Goal: Transaction & Acquisition: Purchase product/service

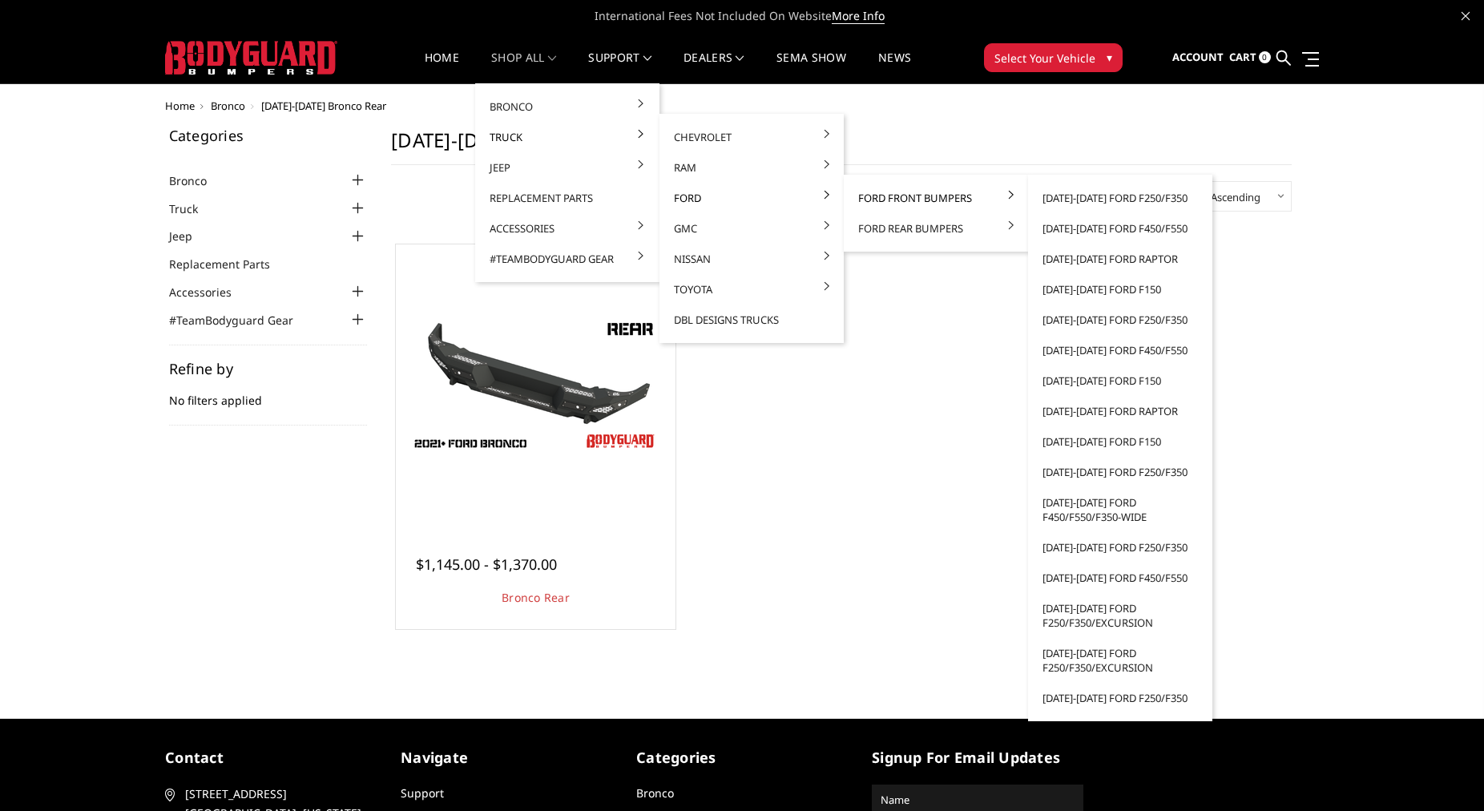
click at [867, 199] on link "Ford Front Bumpers" at bounding box center [935, 198] width 171 height 30
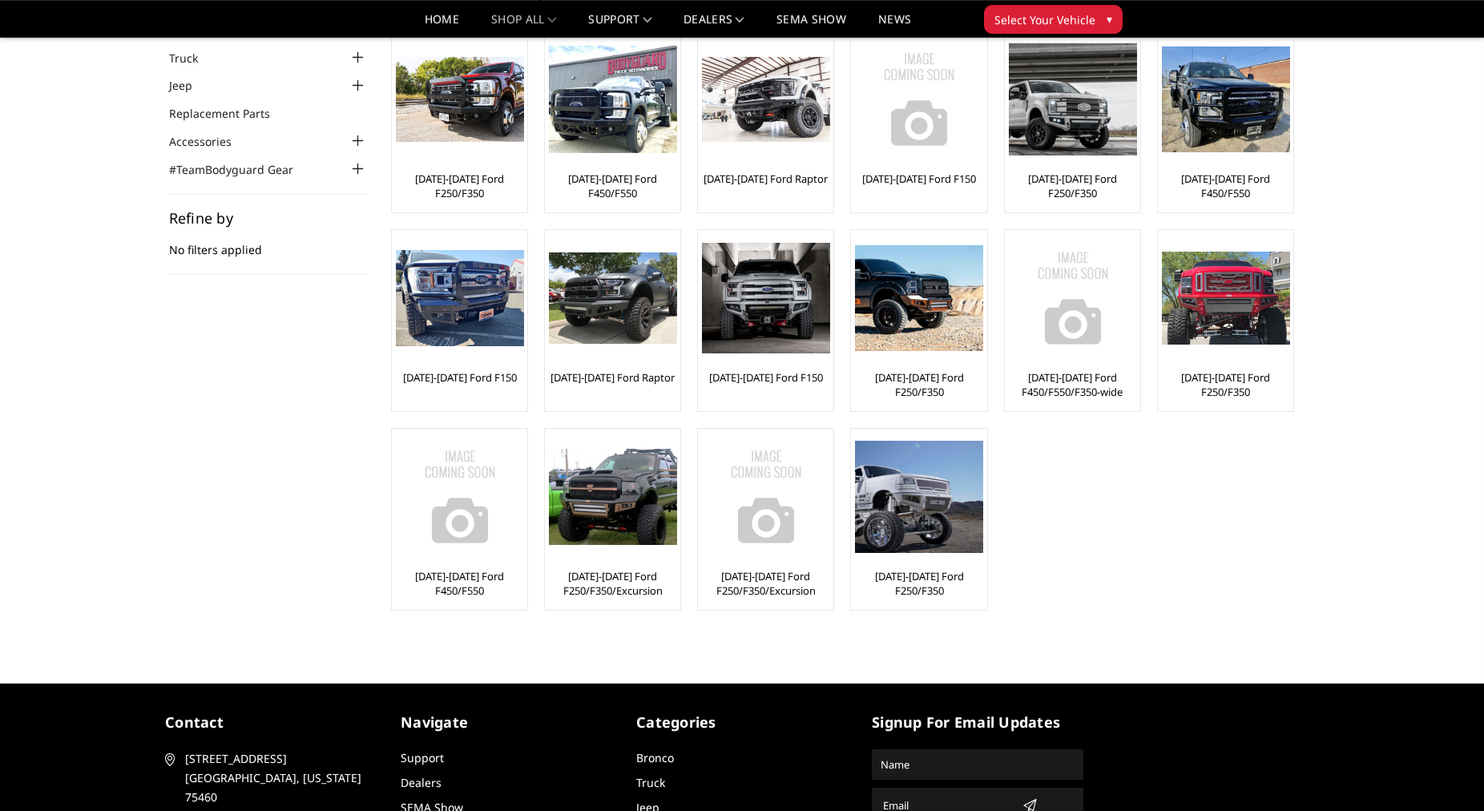
scroll to position [266, 0]
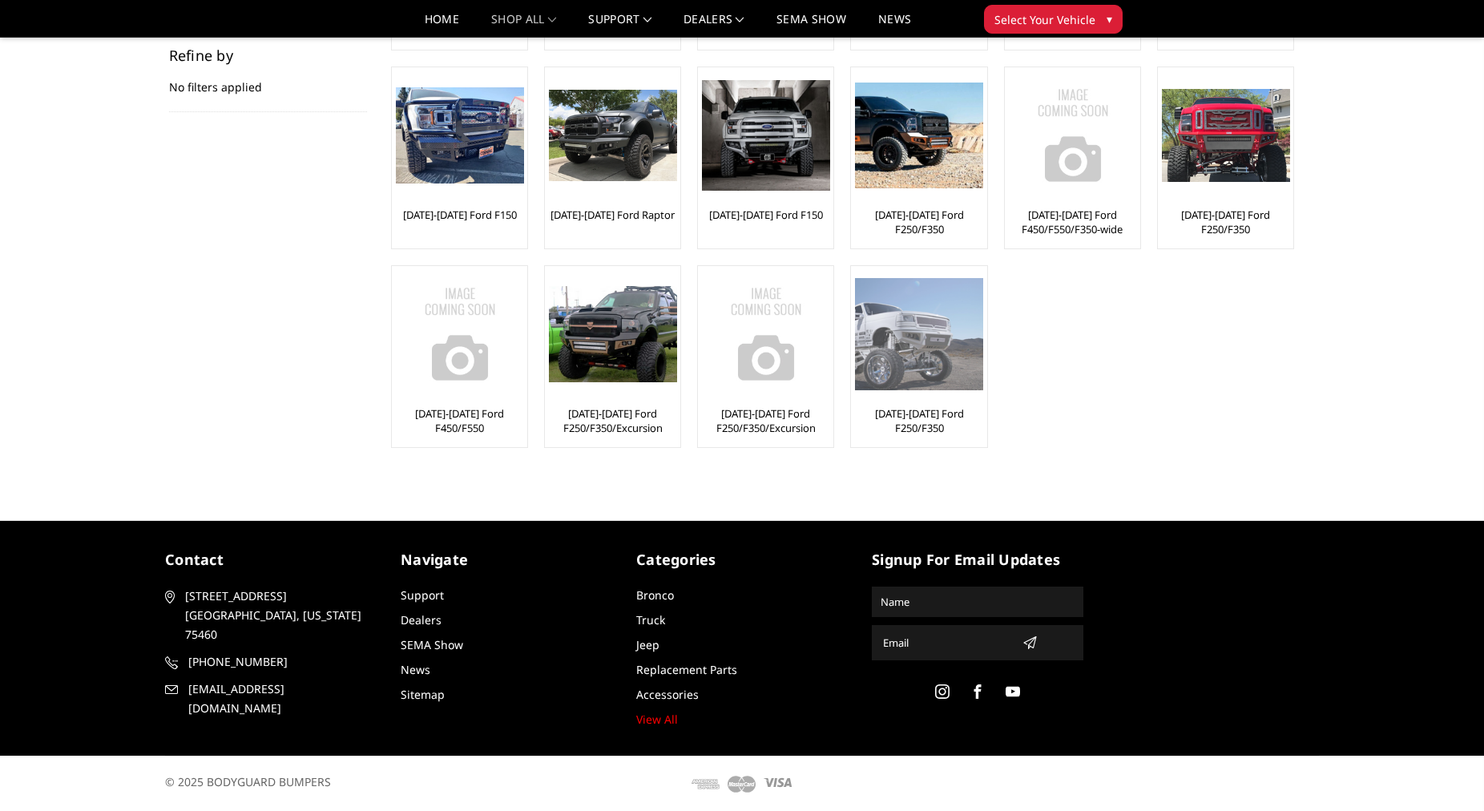
click at [933, 351] on img at bounding box center [919, 333] width 128 height 111
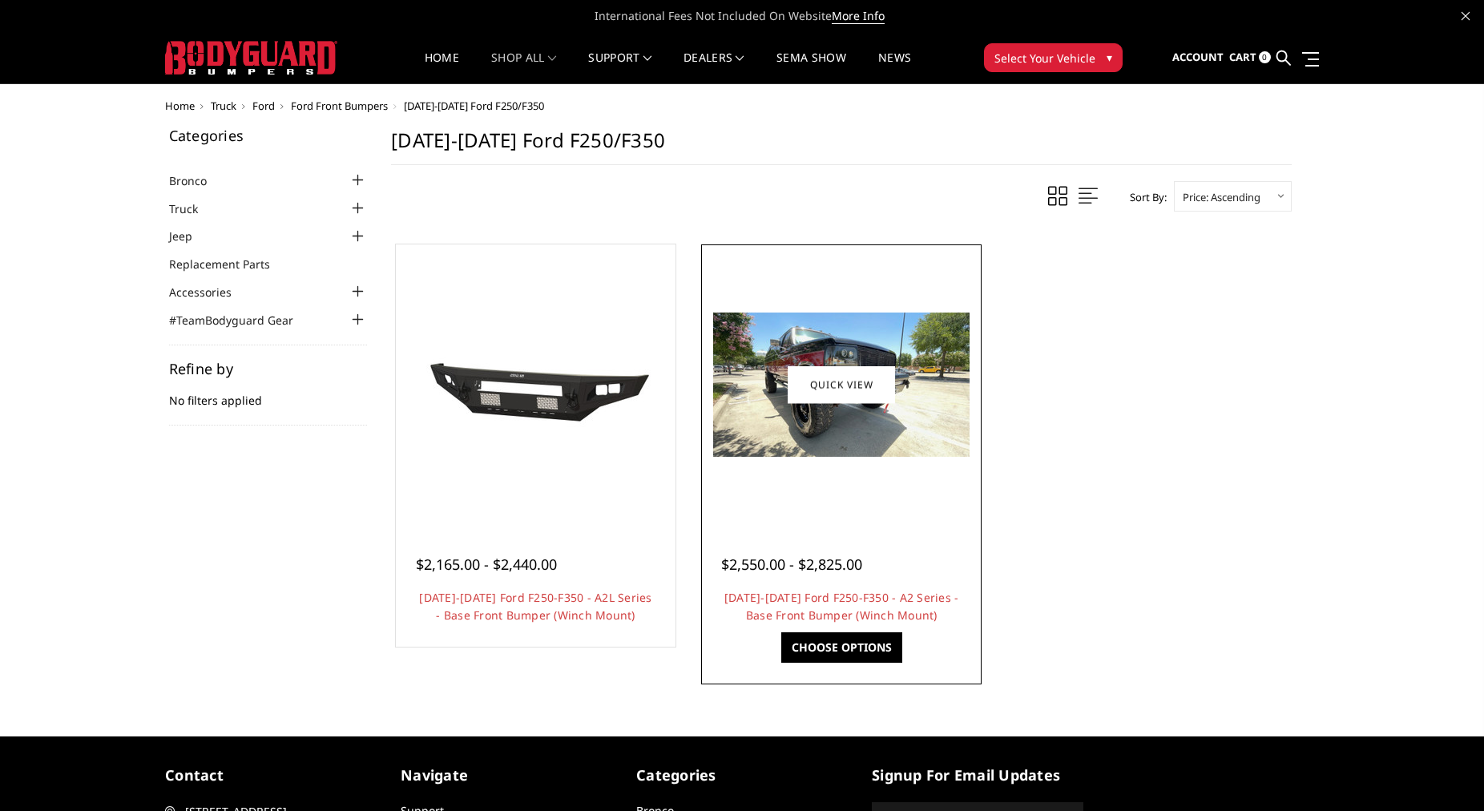
click at [910, 372] on img at bounding box center [841, 385] width 256 height 144
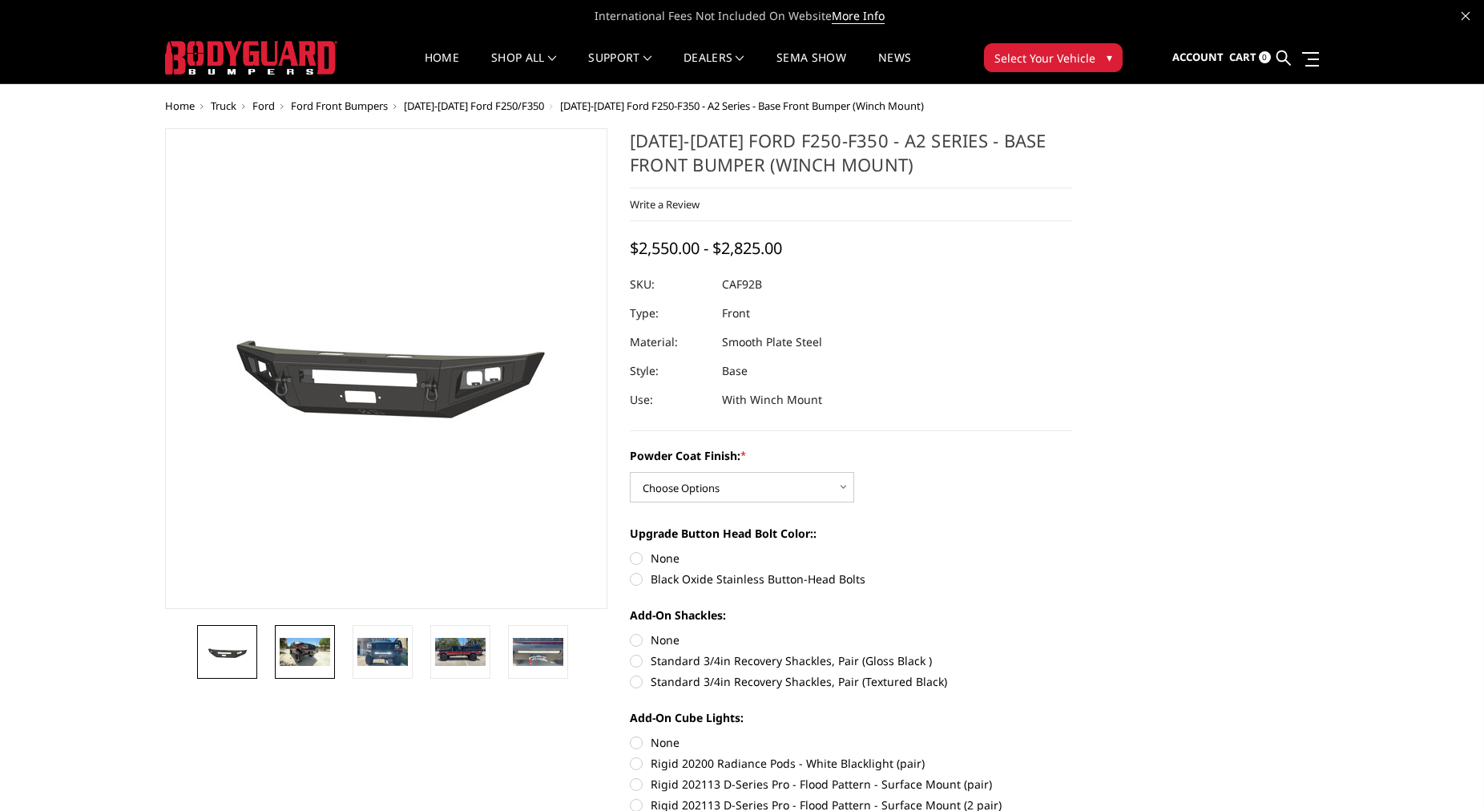
click at [319, 663] on img at bounding box center [305, 652] width 50 height 28
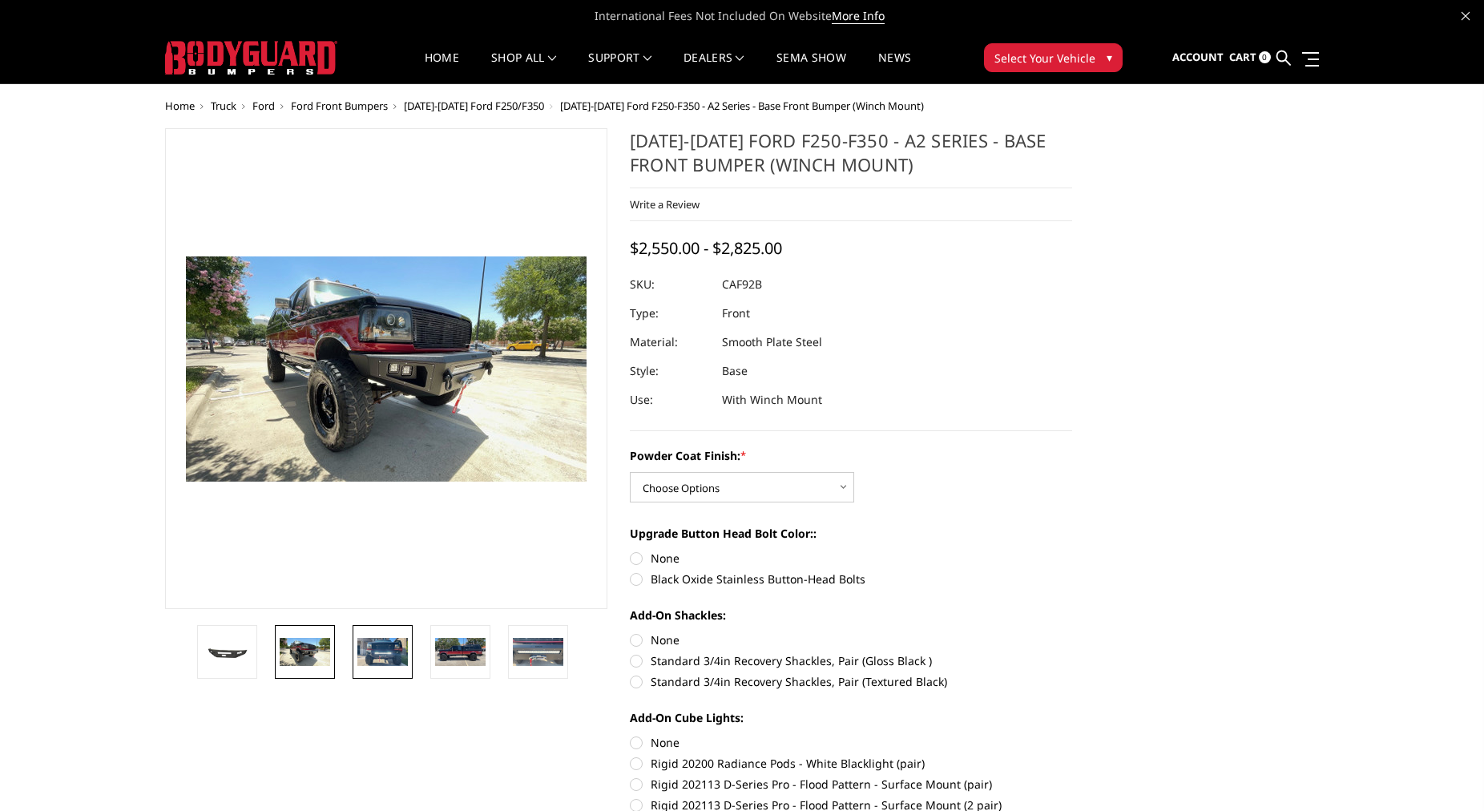
click at [385, 627] on link at bounding box center [383, 652] width 60 height 54
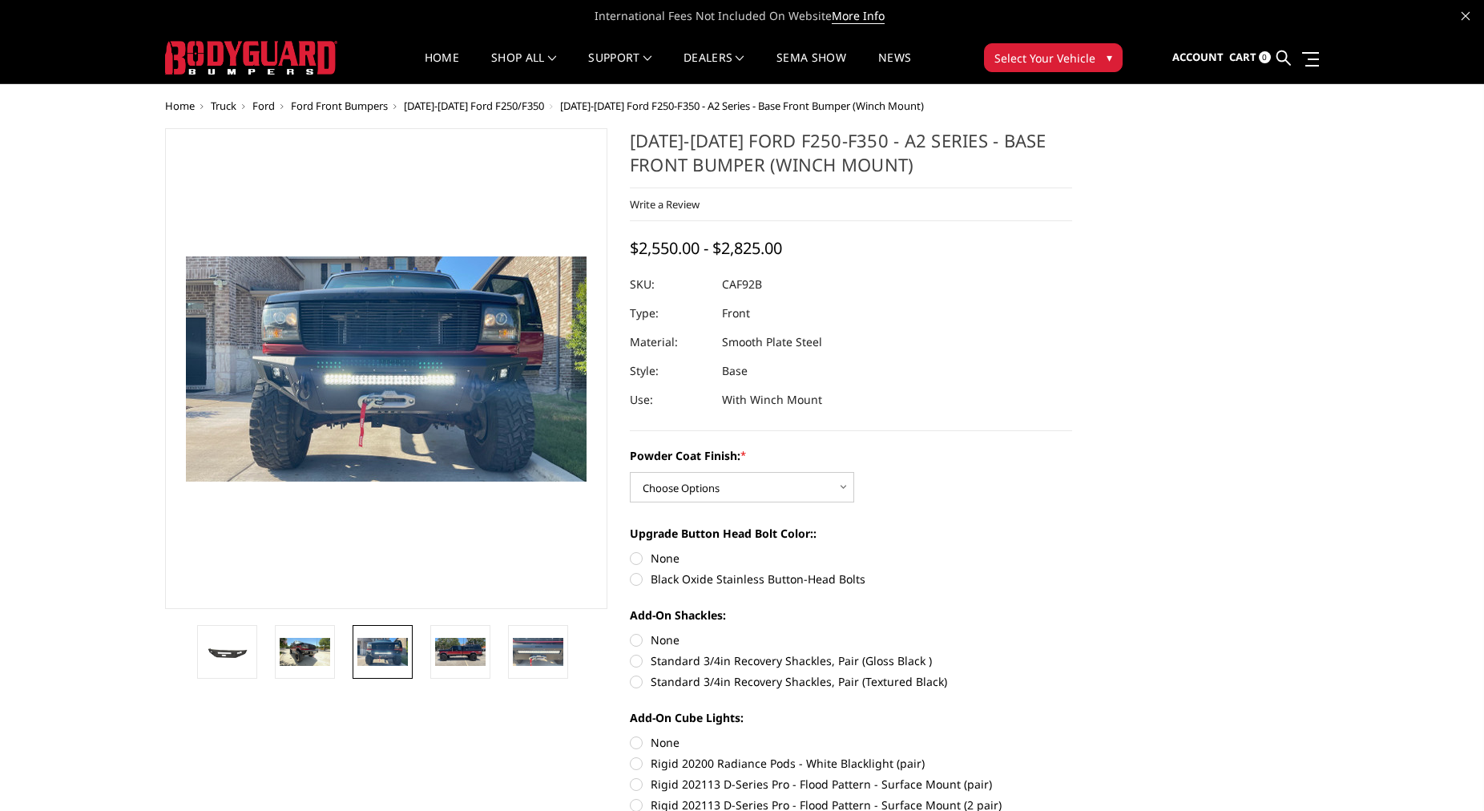
click at [422, 626] on li at bounding box center [388, 652] width 78 height 54
click at [494, 647] on li at bounding box center [465, 652] width 78 height 54
click at [487, 656] on link at bounding box center [460, 652] width 60 height 54
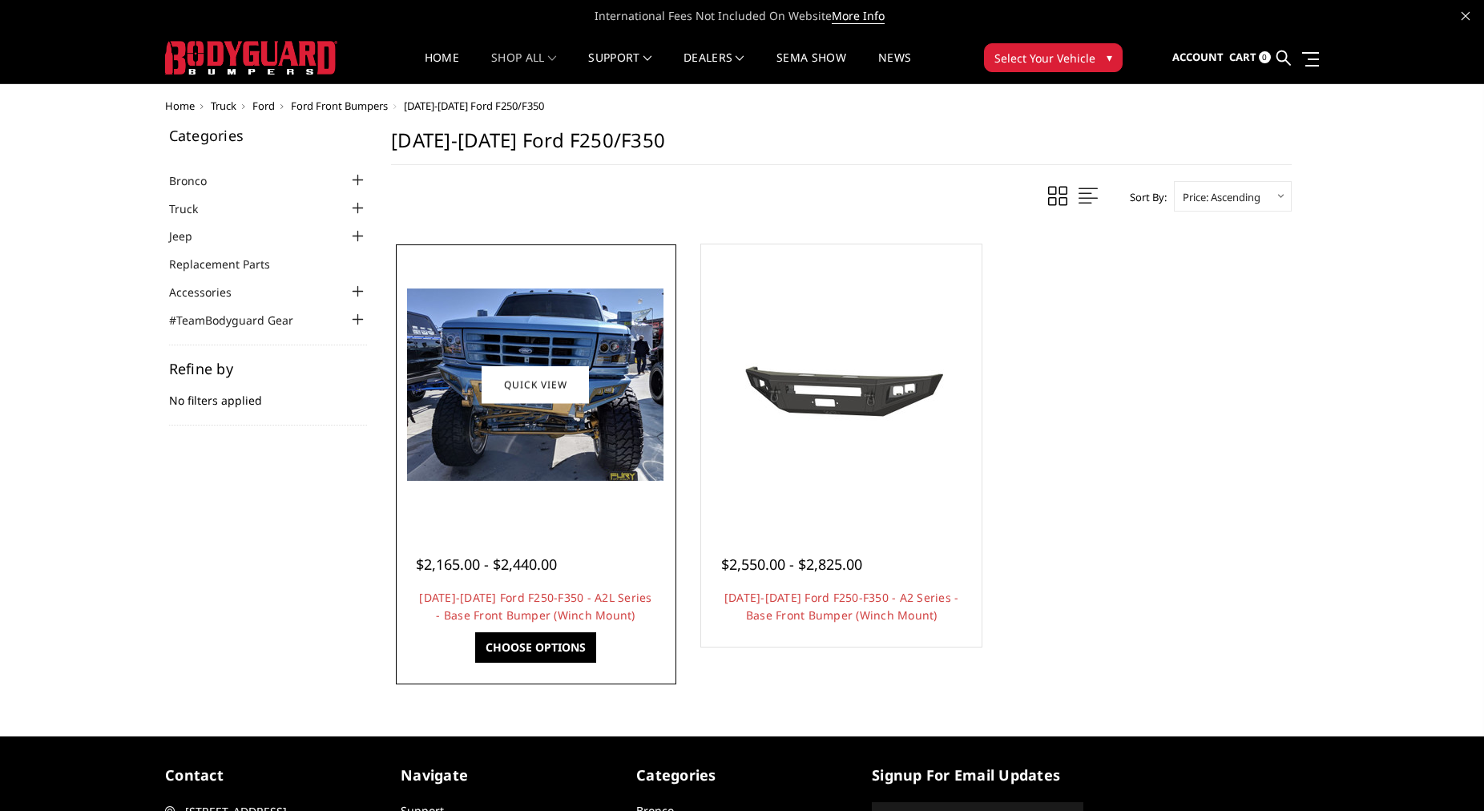
click at [536, 508] on div at bounding box center [536, 384] width 272 height 272
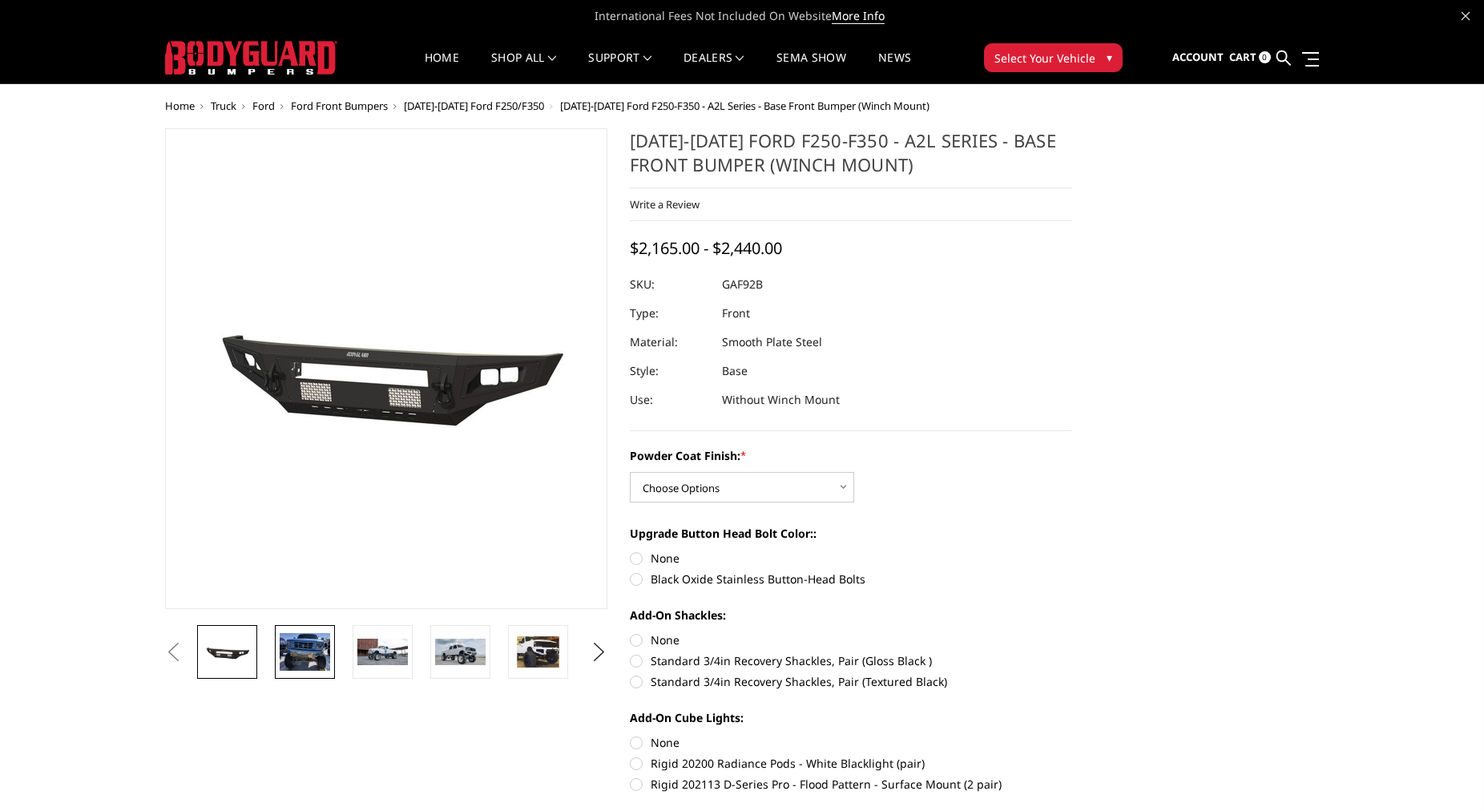
click at [316, 639] on img at bounding box center [305, 652] width 50 height 38
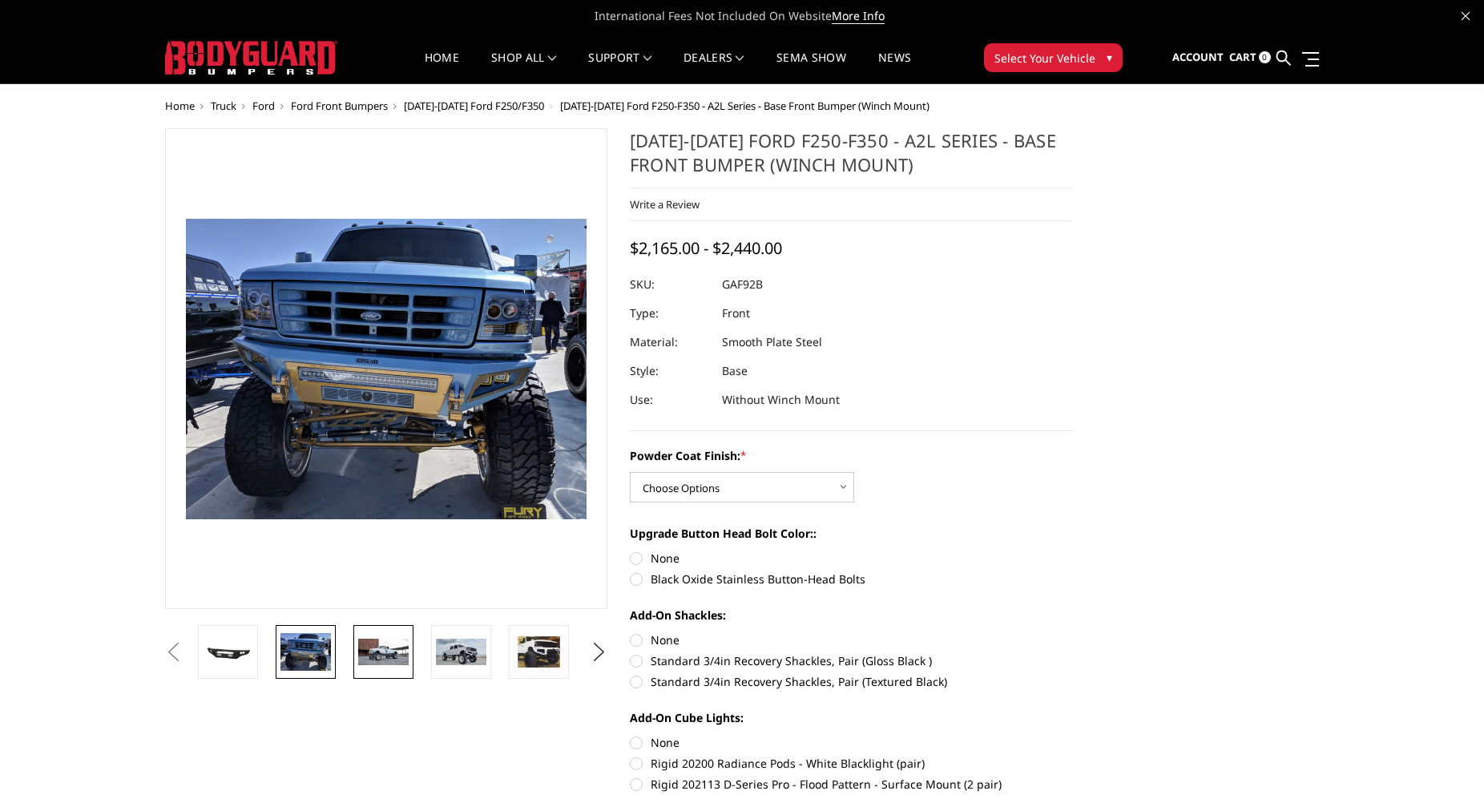
click at [357, 647] on link at bounding box center [383, 652] width 60 height 54
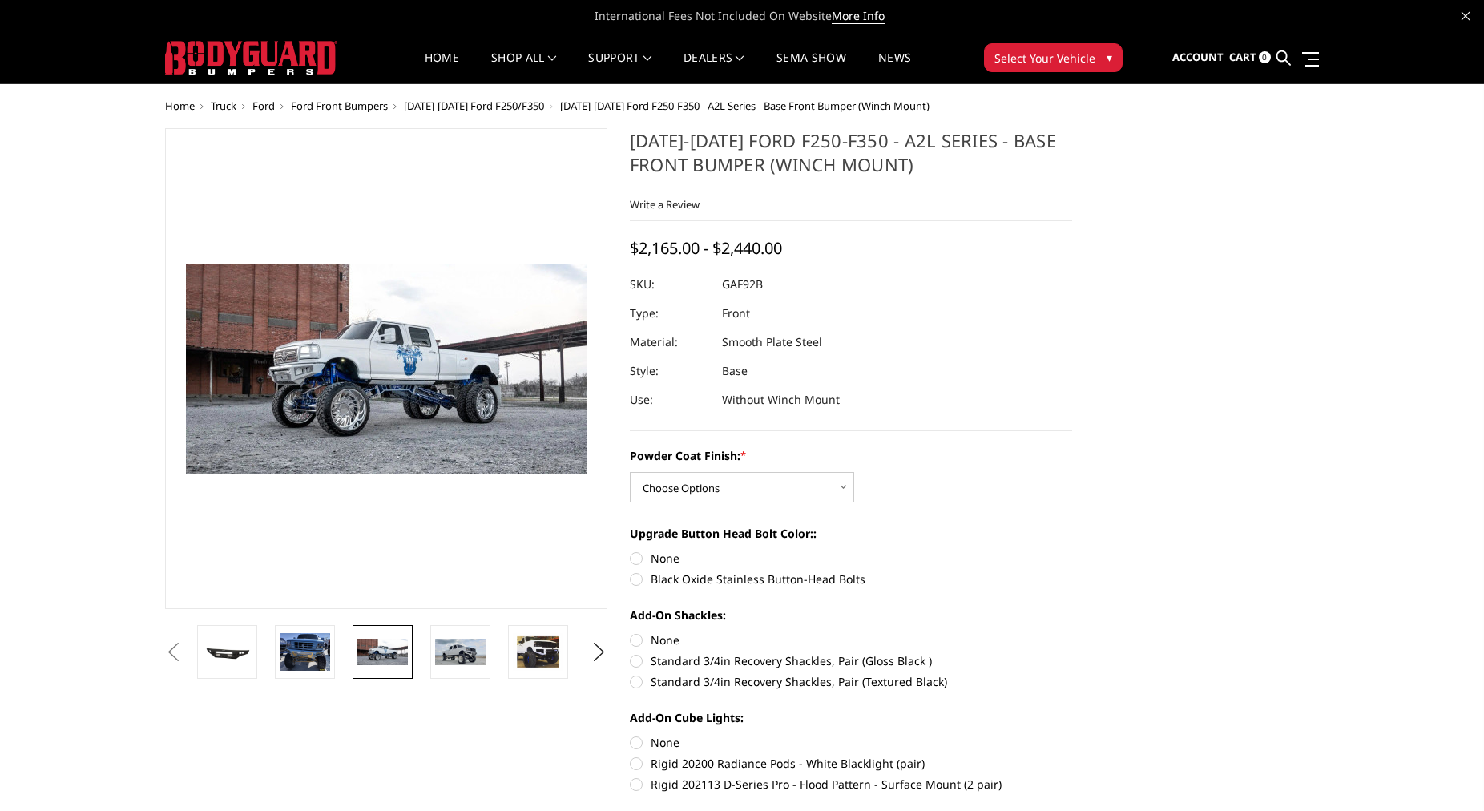
click at [428, 647] on li at bounding box center [465, 652] width 78 height 54
click at [459, 656] on img at bounding box center [460, 652] width 50 height 26
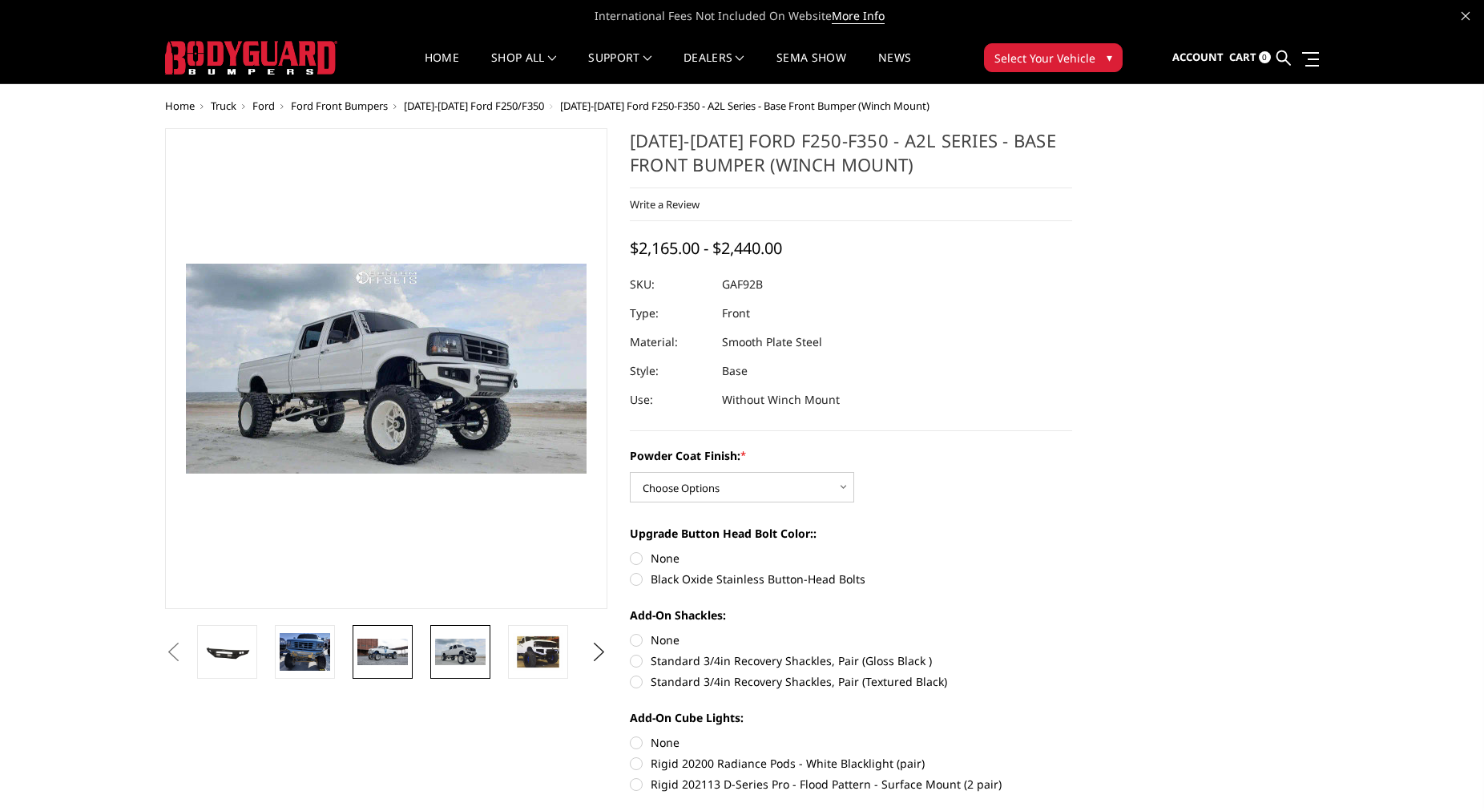
click at [383, 656] on img at bounding box center [382, 652] width 50 height 26
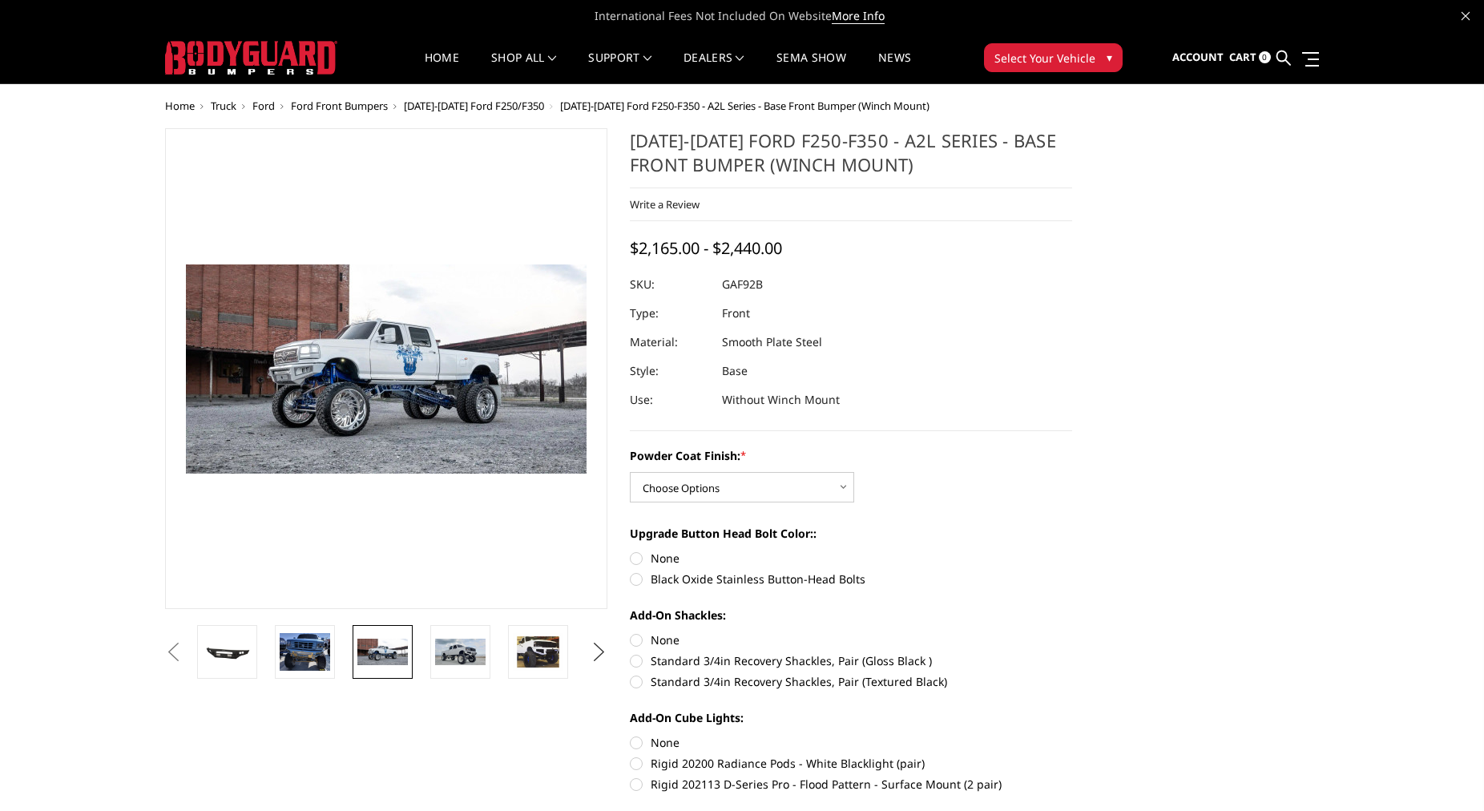
click at [601, 650] on button "Next" at bounding box center [599, 652] width 24 height 24
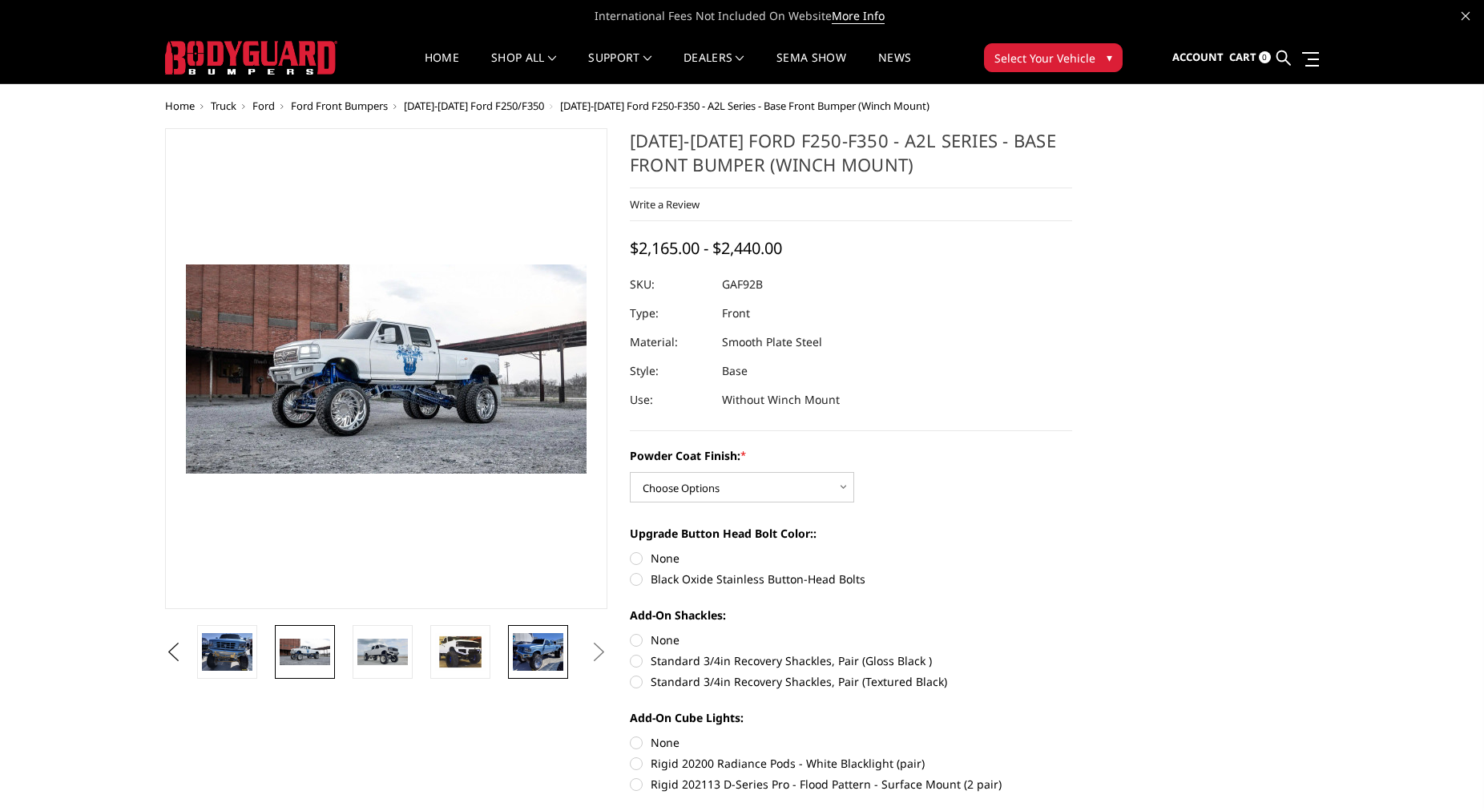
click at [535, 655] on img at bounding box center [538, 652] width 50 height 38
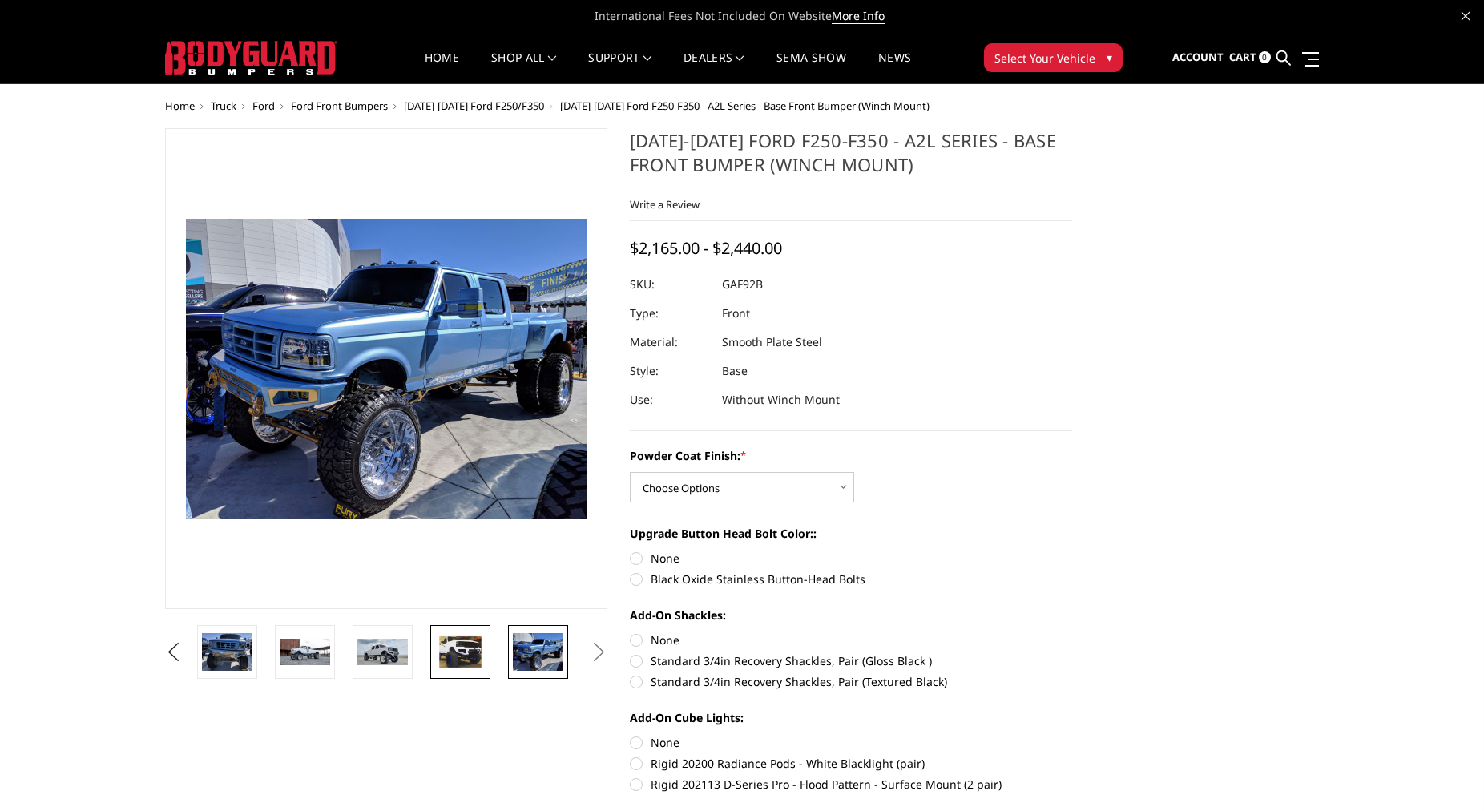
click at [467, 647] on img at bounding box center [460, 652] width 50 height 38
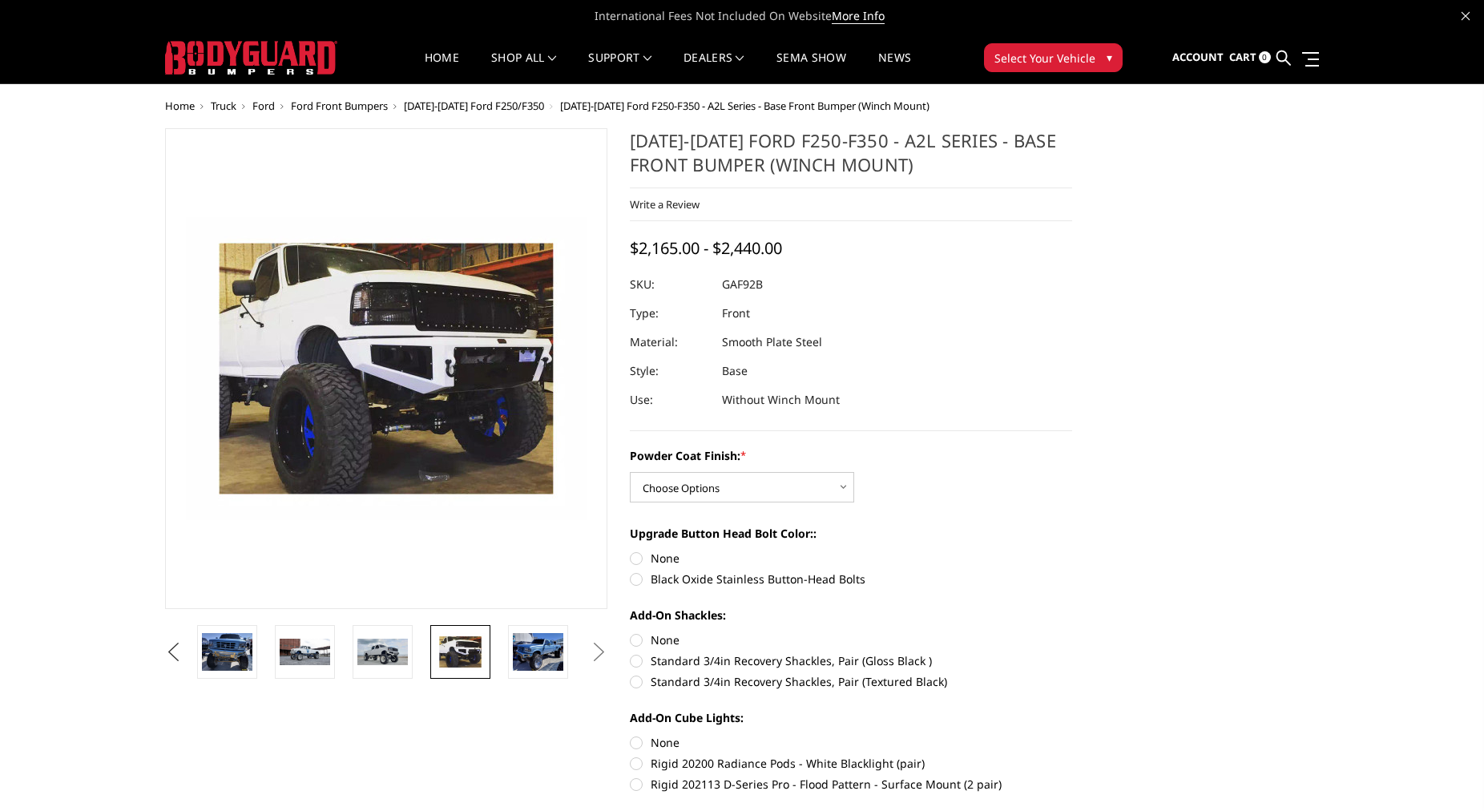
click at [185, 664] on button "Previous" at bounding box center [173, 652] width 24 height 24
click at [1030, 571] on div "Upgrade Button Head Bolt Color:: None Black Oxide Stainless Button-Head Bolts" at bounding box center [851, 554] width 442 height 59
click at [630, 472] on select "Choose Options Bare Metal Textured Black Powder Coat" at bounding box center [742, 487] width 224 height 30
select select "1773"
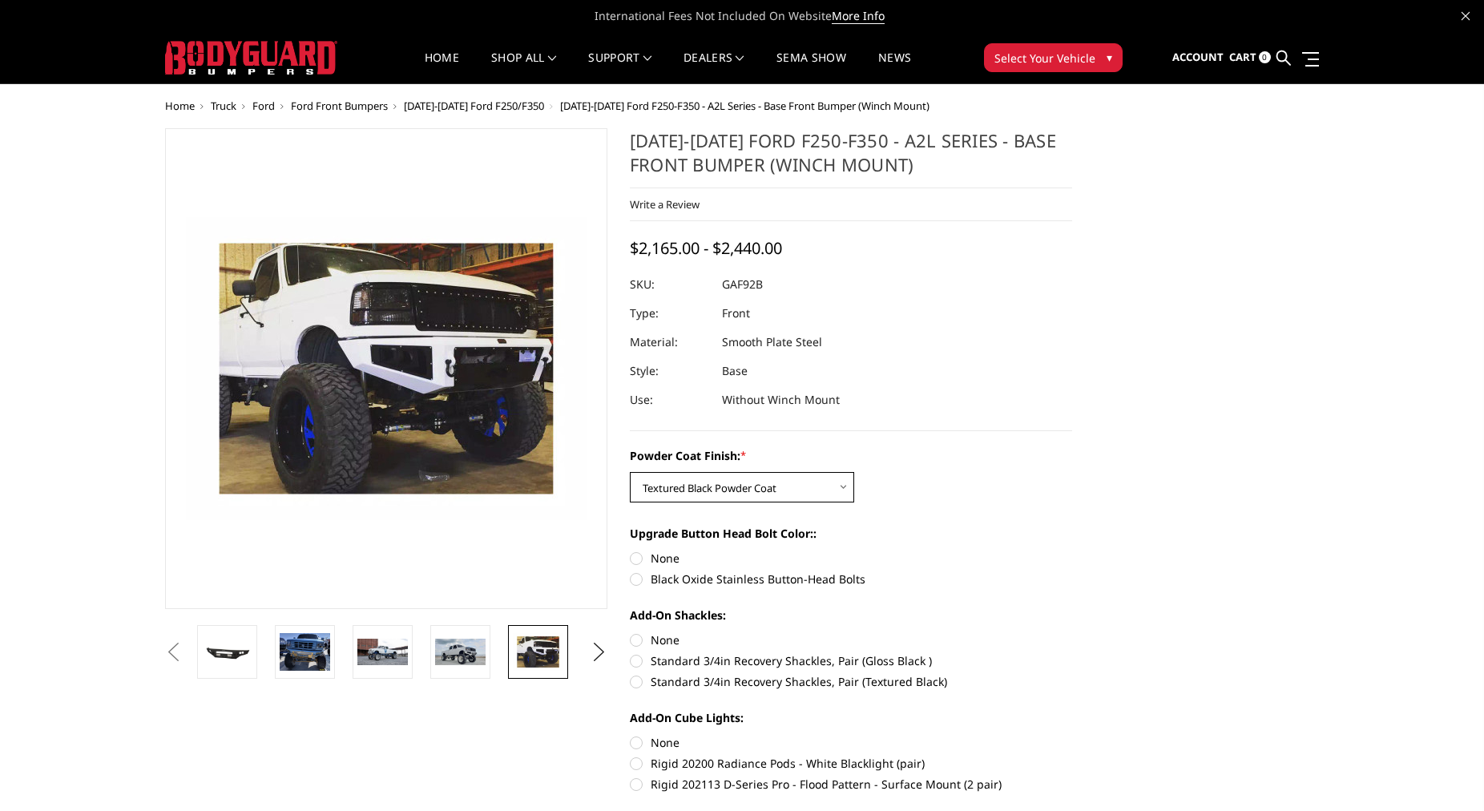
click option "Textured Black Powder Coat" at bounding box center [0, 0] width 0 height 0
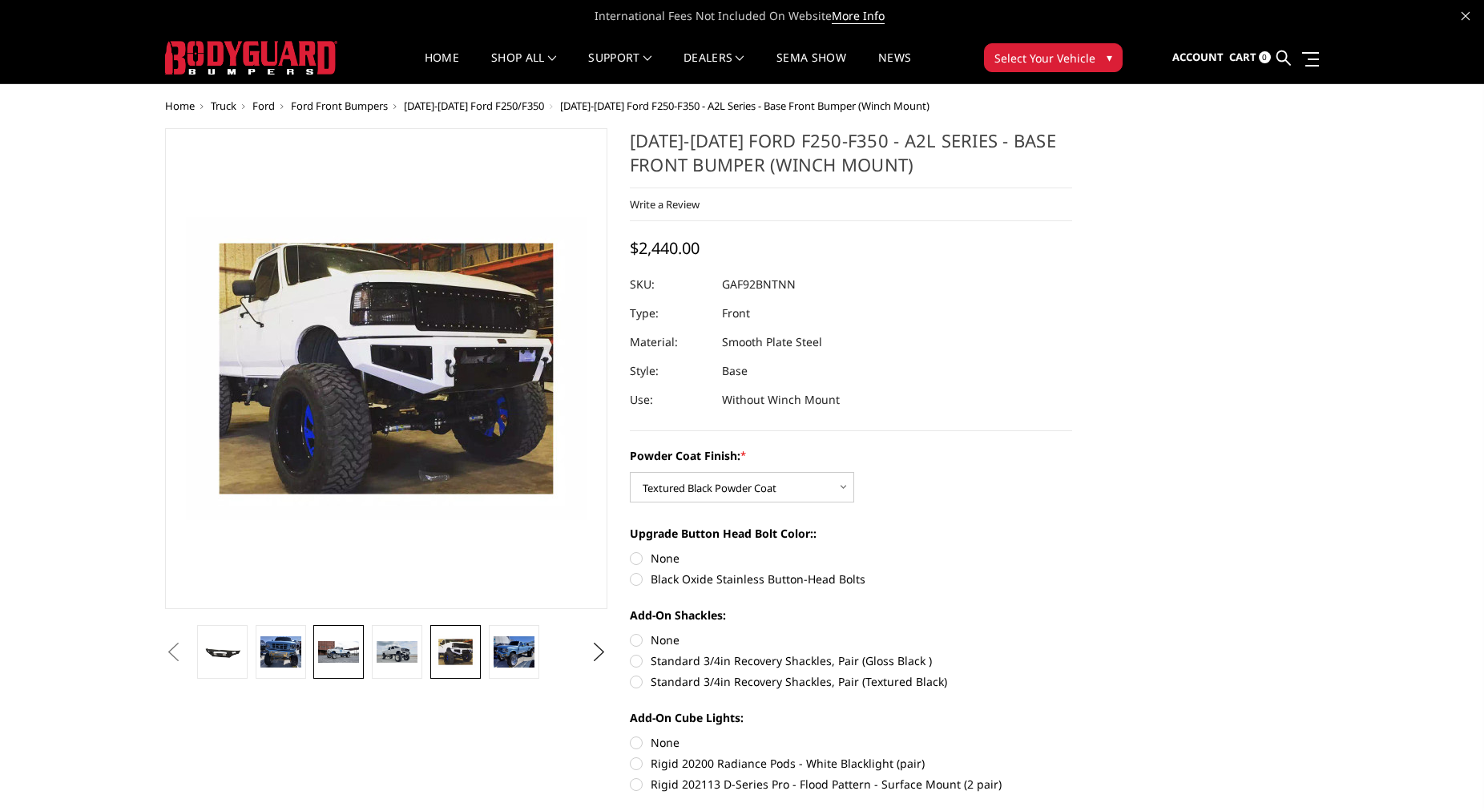
click at [343, 647] on img at bounding box center [338, 652] width 41 height 22
